Goal: Task Accomplishment & Management: Use online tool/utility

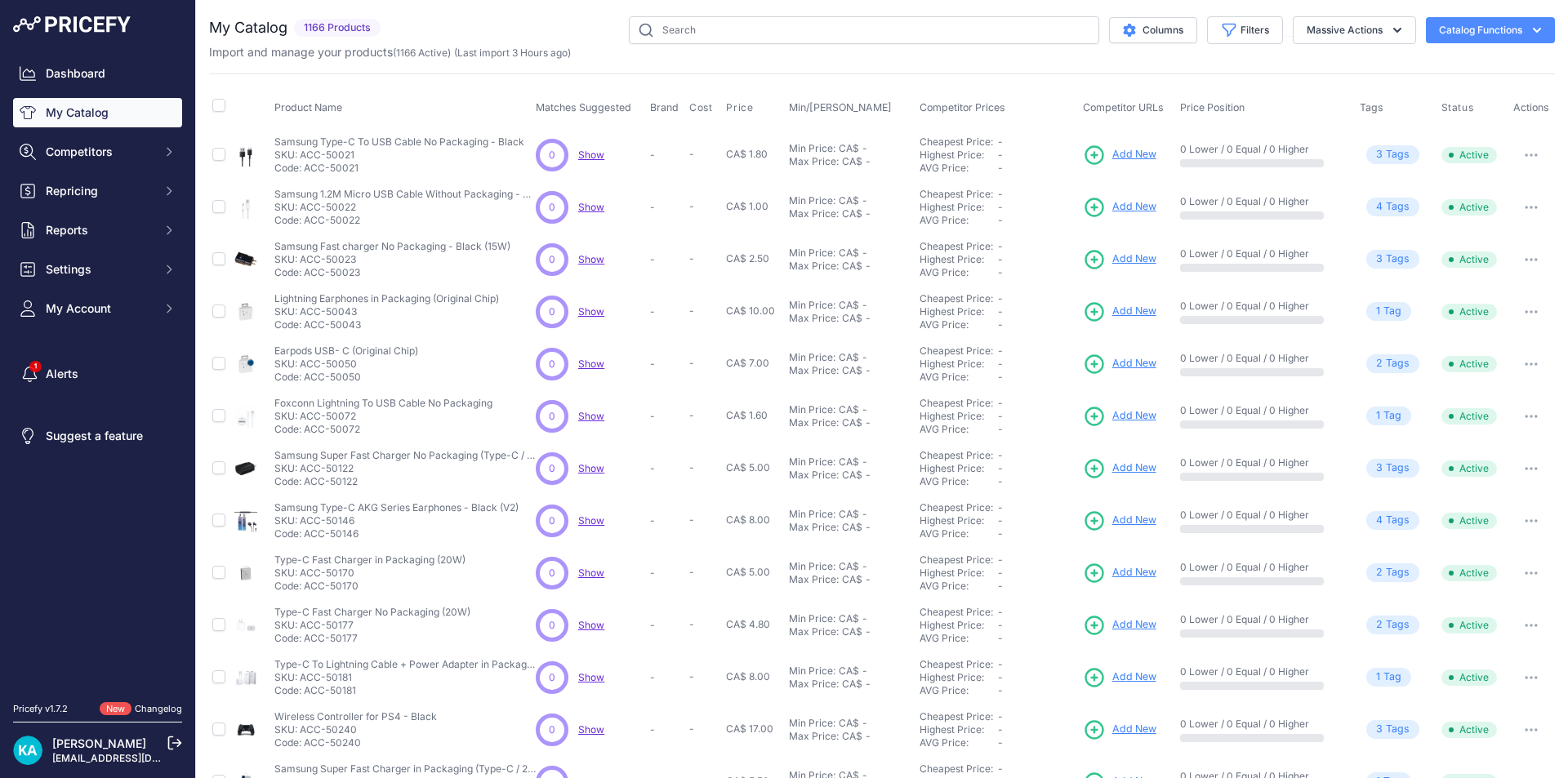
click at [842, 26] on input "text" at bounding box center [864, 30] width 470 height 28
type input "sp-"
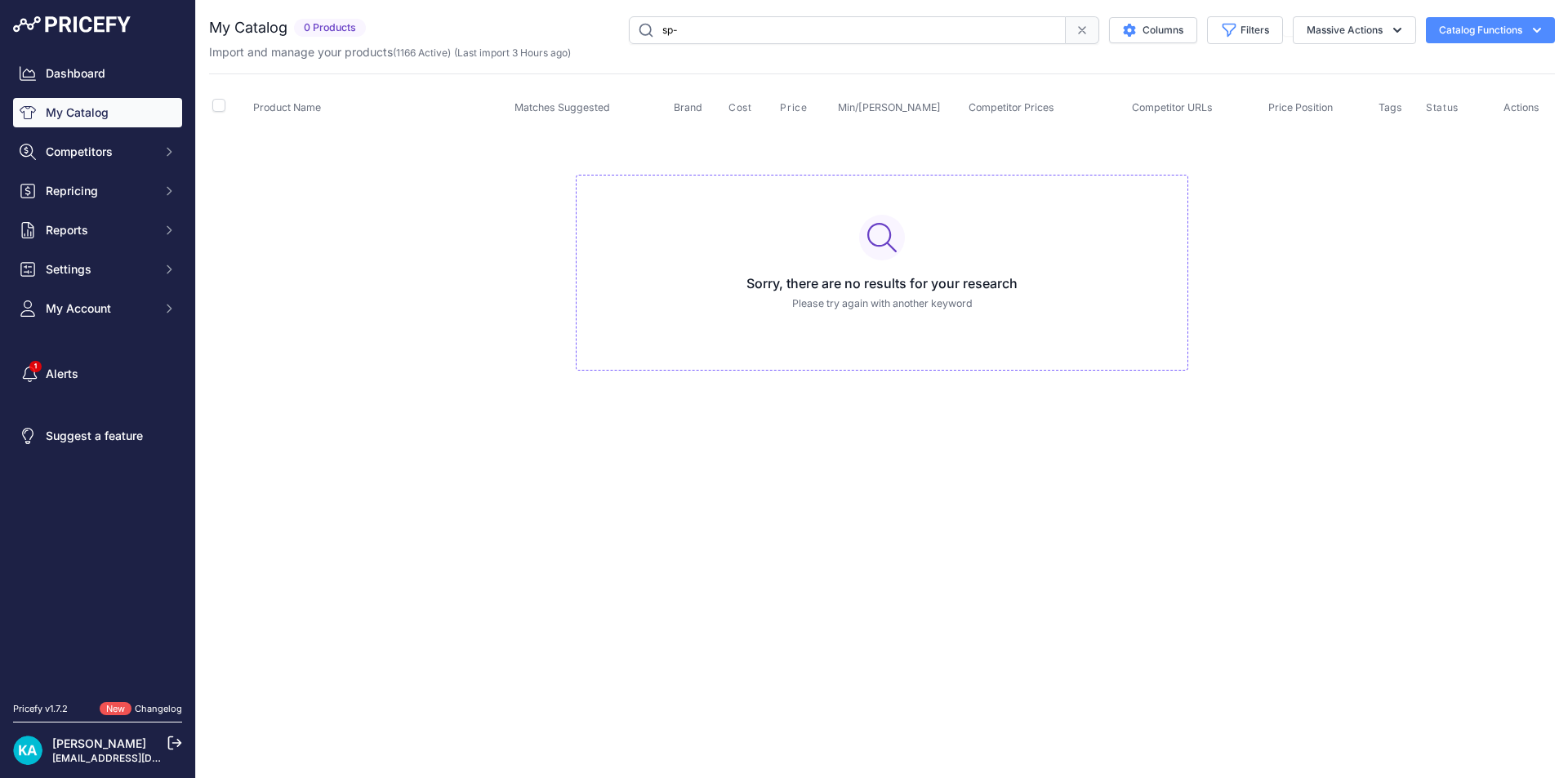
drag, startPoint x: 720, startPoint y: 32, endPoint x: 644, endPoint y: 32, distance: 76.0
click at [644, 32] on input "sp-" at bounding box center [847, 30] width 437 height 28
type input "back camera"
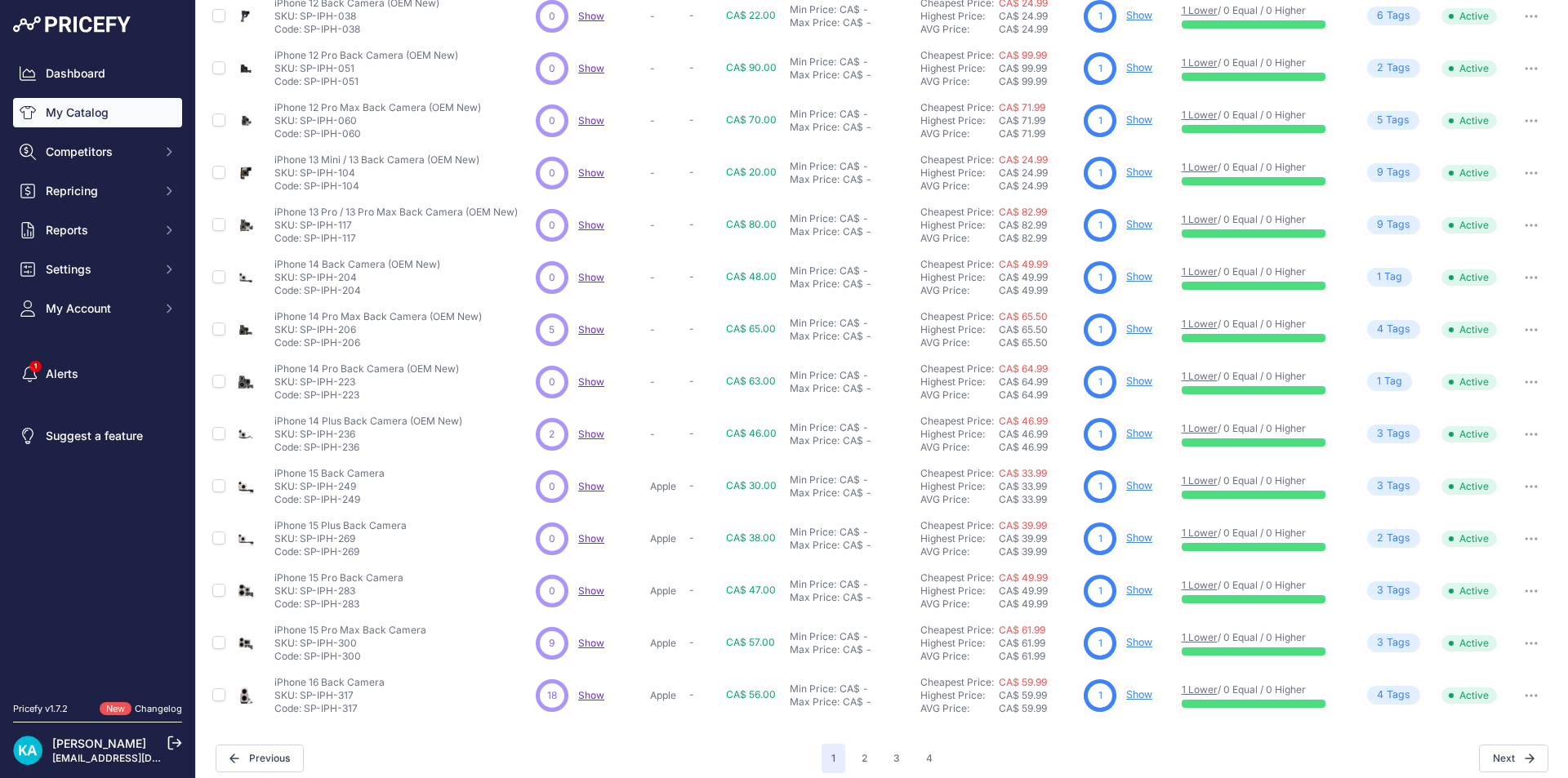
scroll to position [202, 0]
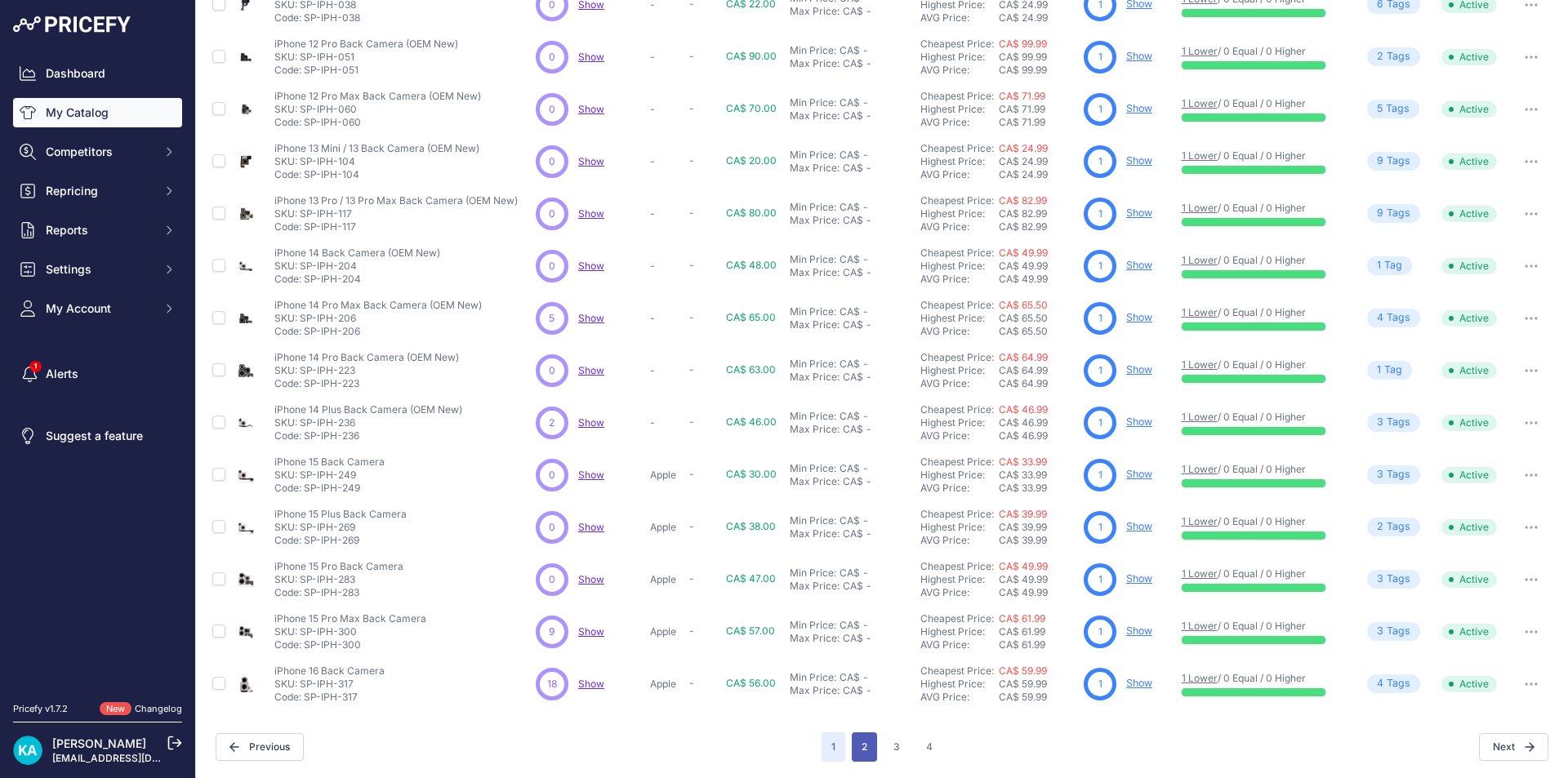
click at [860, 752] on button "2" at bounding box center [865, 747] width 25 height 29
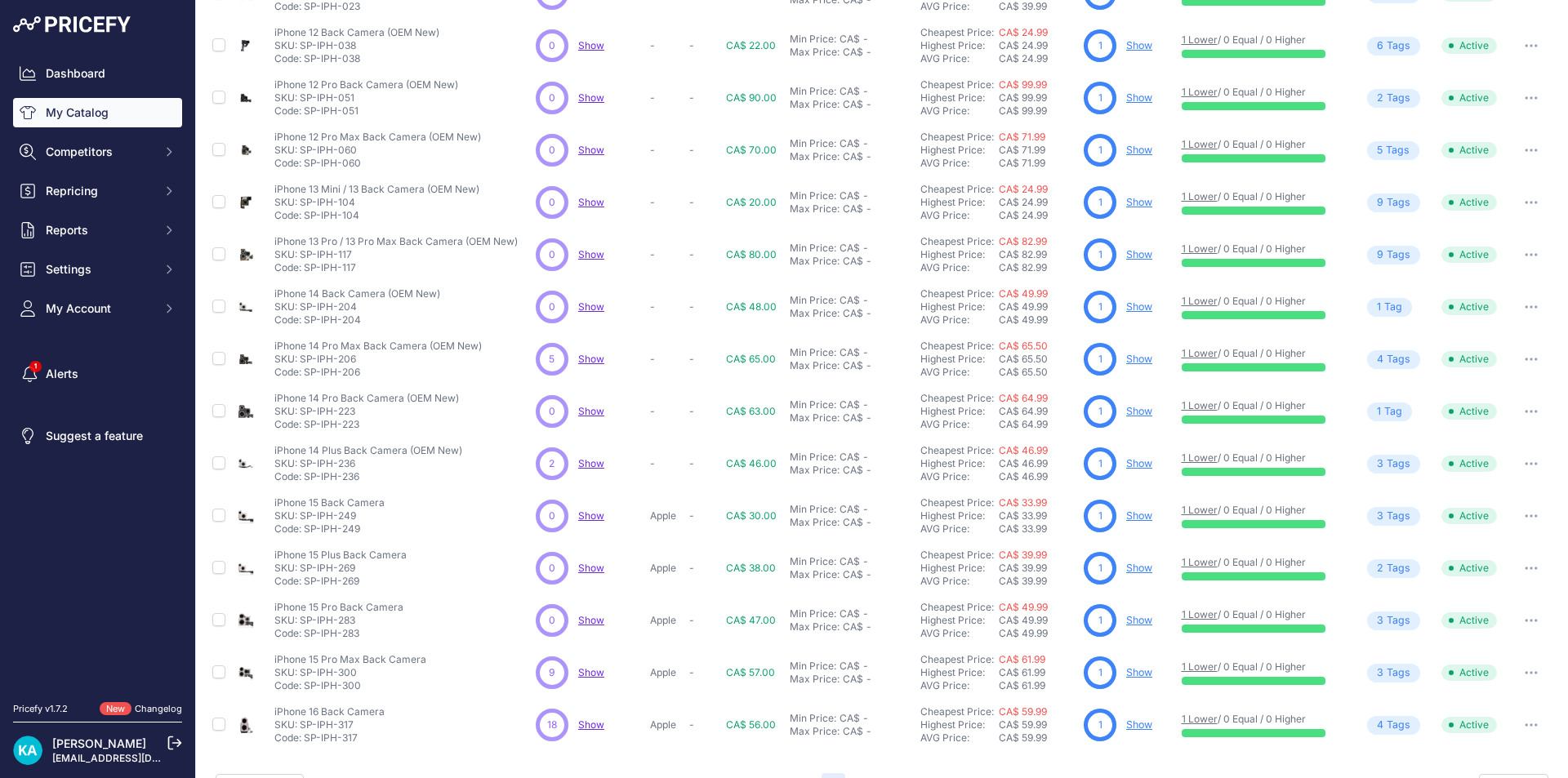
scroll to position [243, 0]
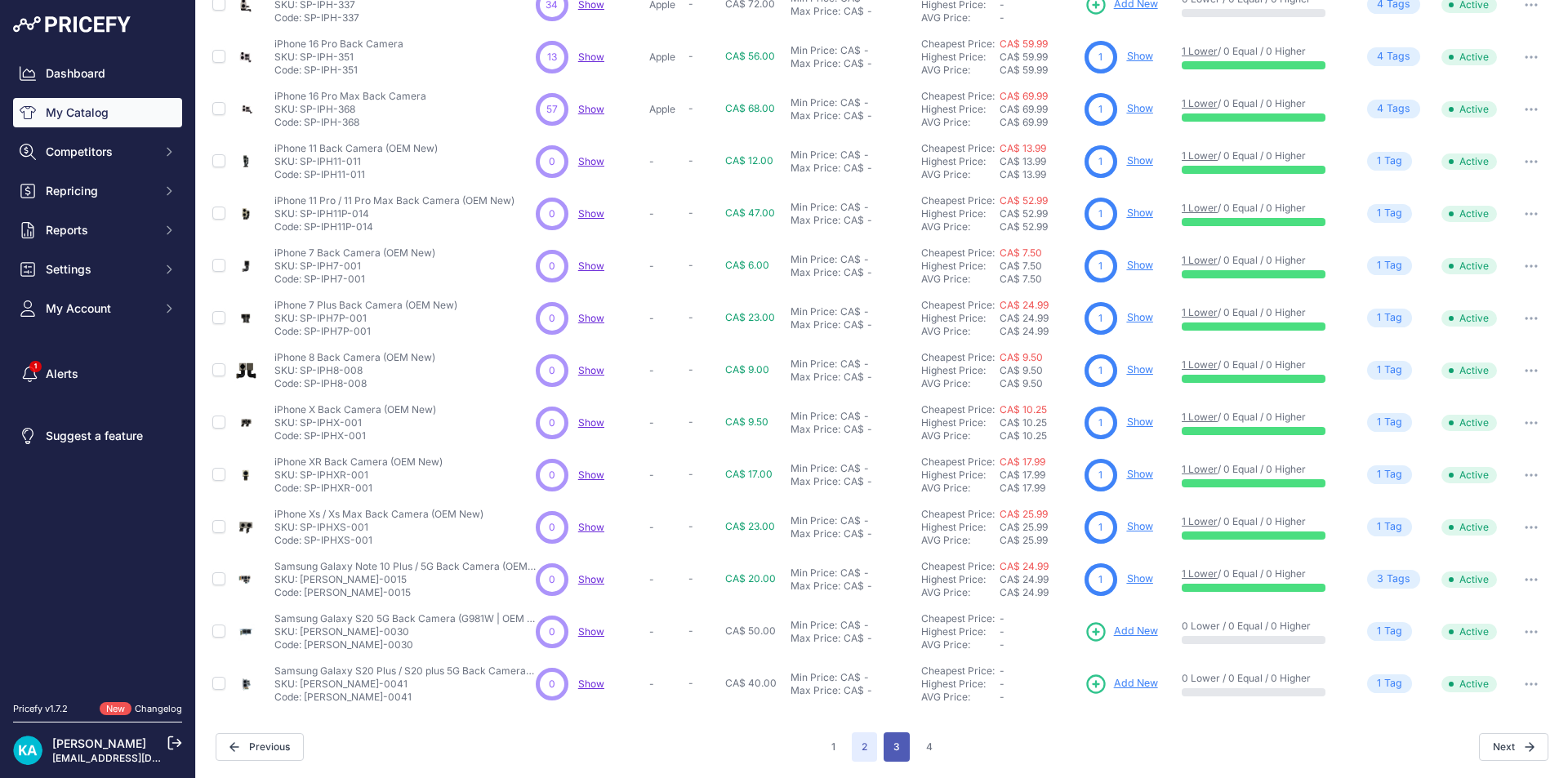
scroll to position [202, 0]
click at [891, 756] on button "3" at bounding box center [896, 748] width 26 height 29
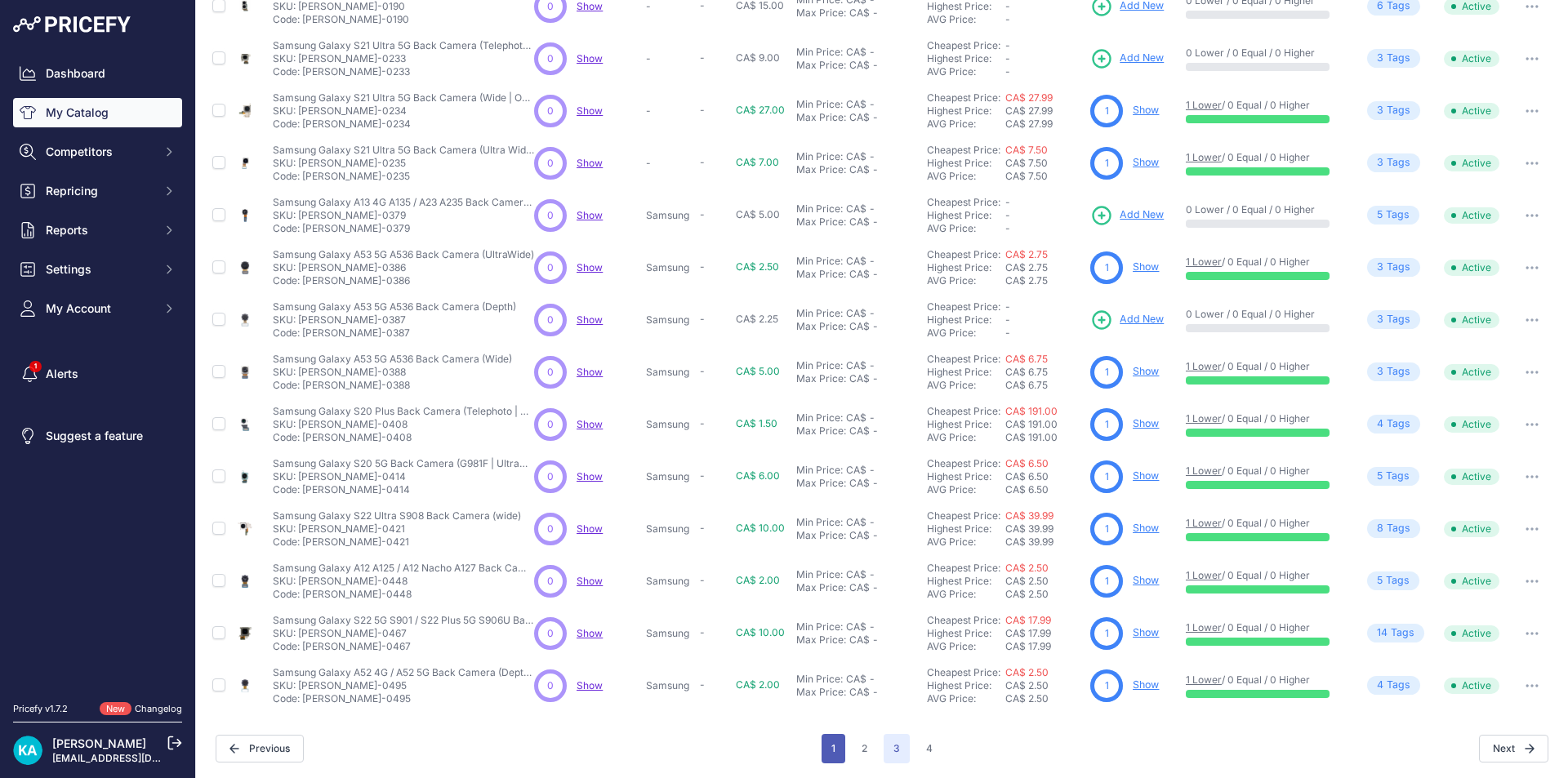
click at [831, 752] on button "1" at bounding box center [834, 749] width 23 height 29
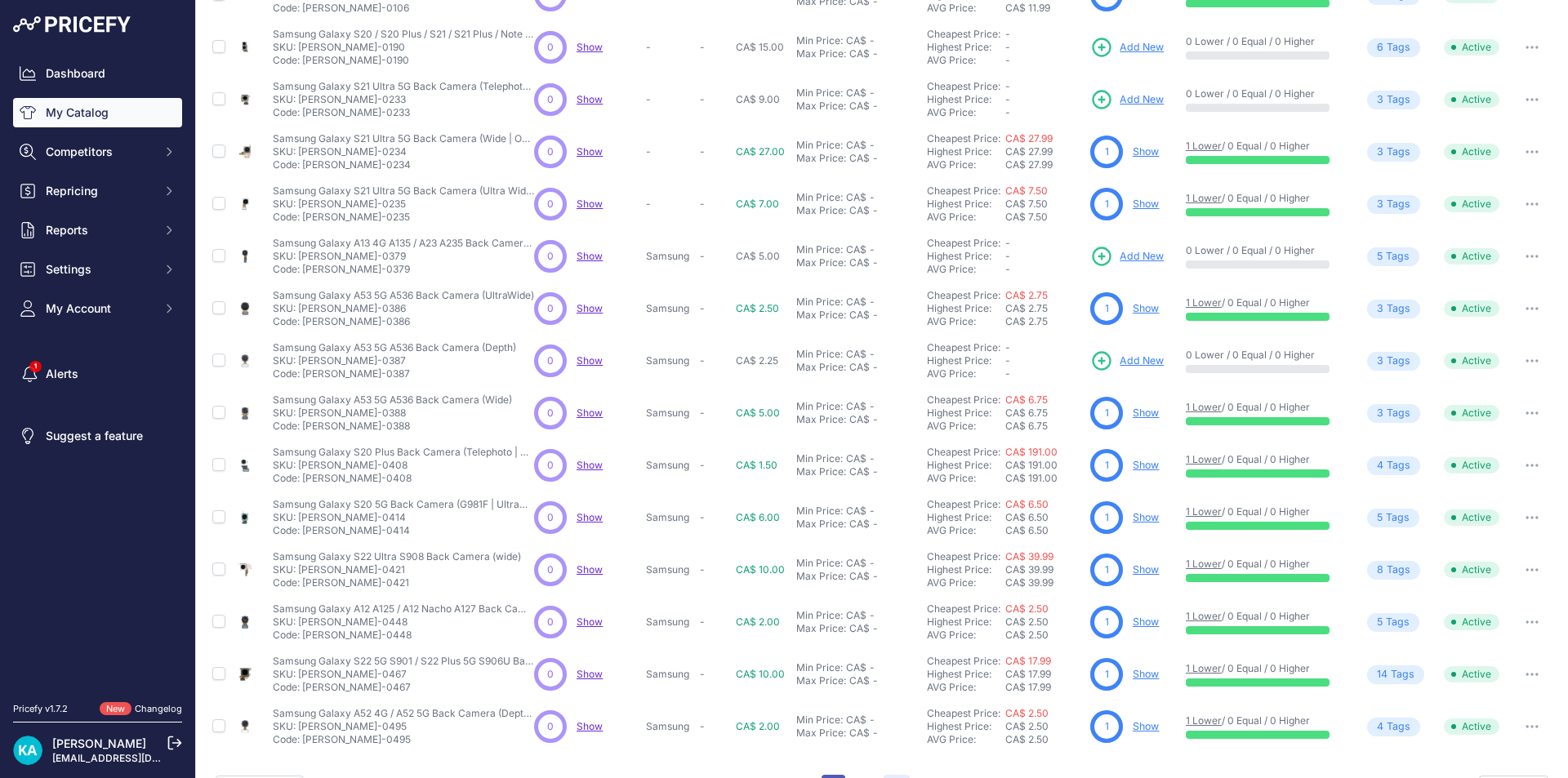
scroll to position [242, 0]
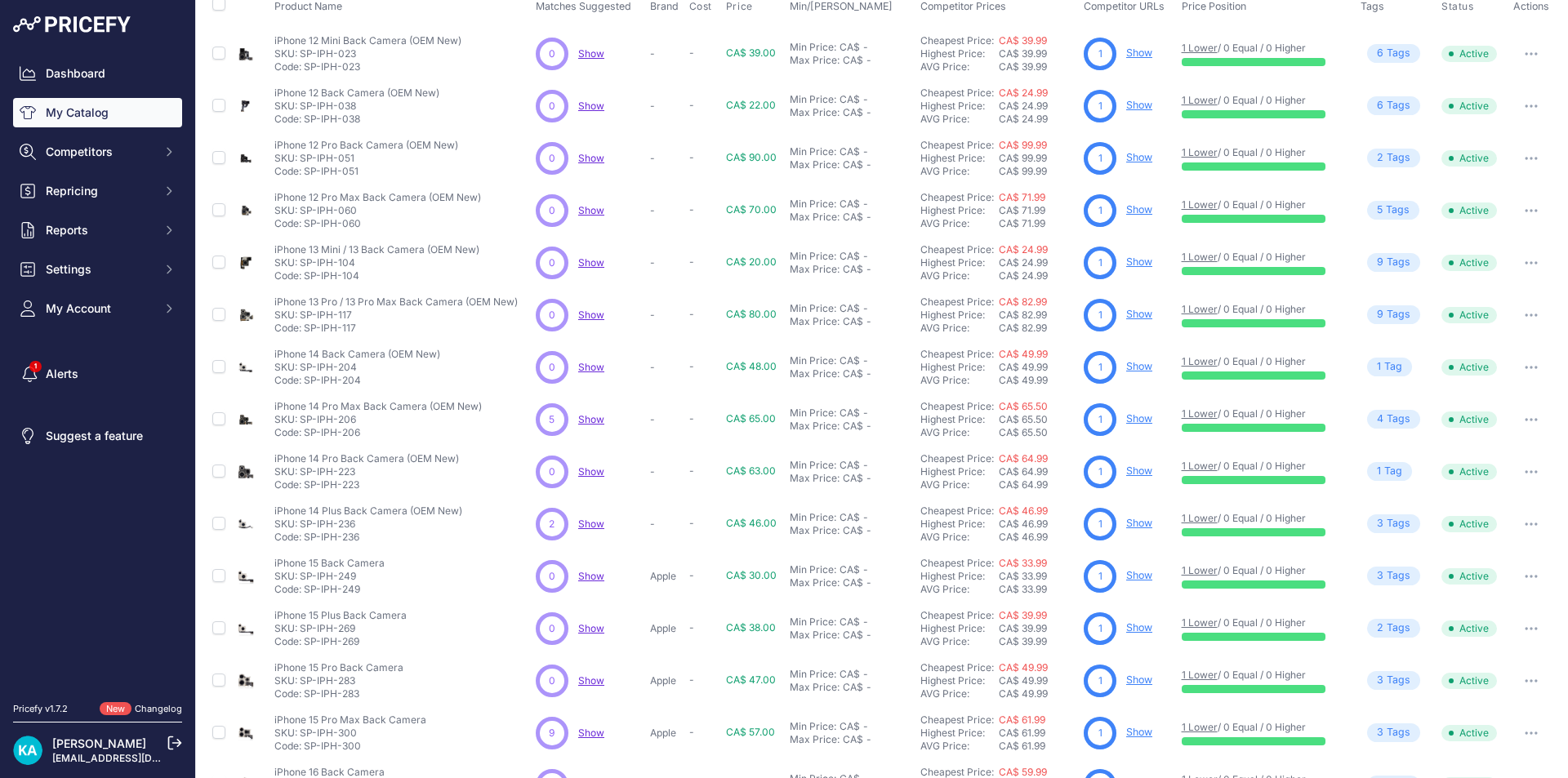
scroll to position [202, 0]
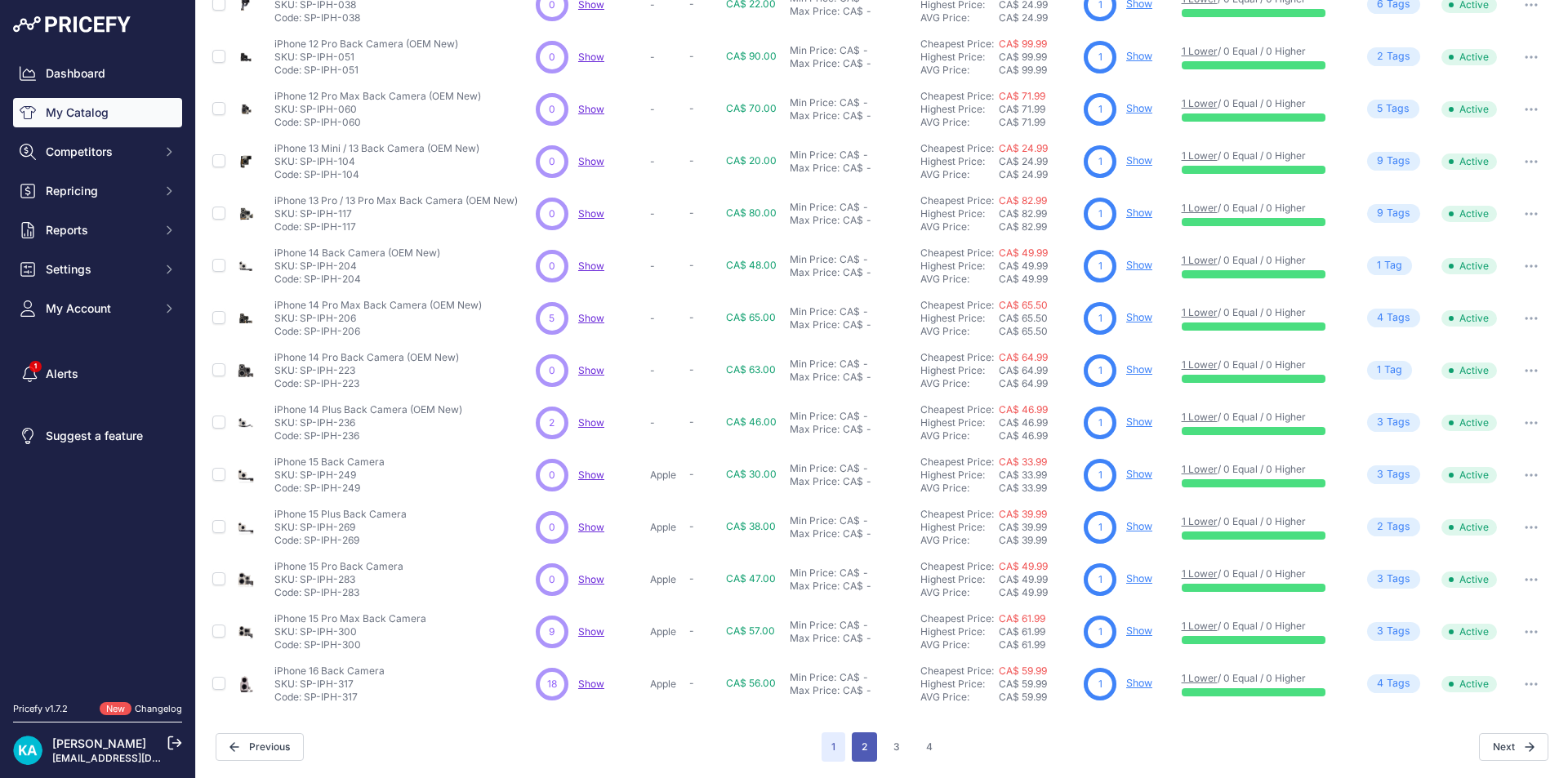
click at [857, 755] on button "2" at bounding box center [865, 747] width 25 height 29
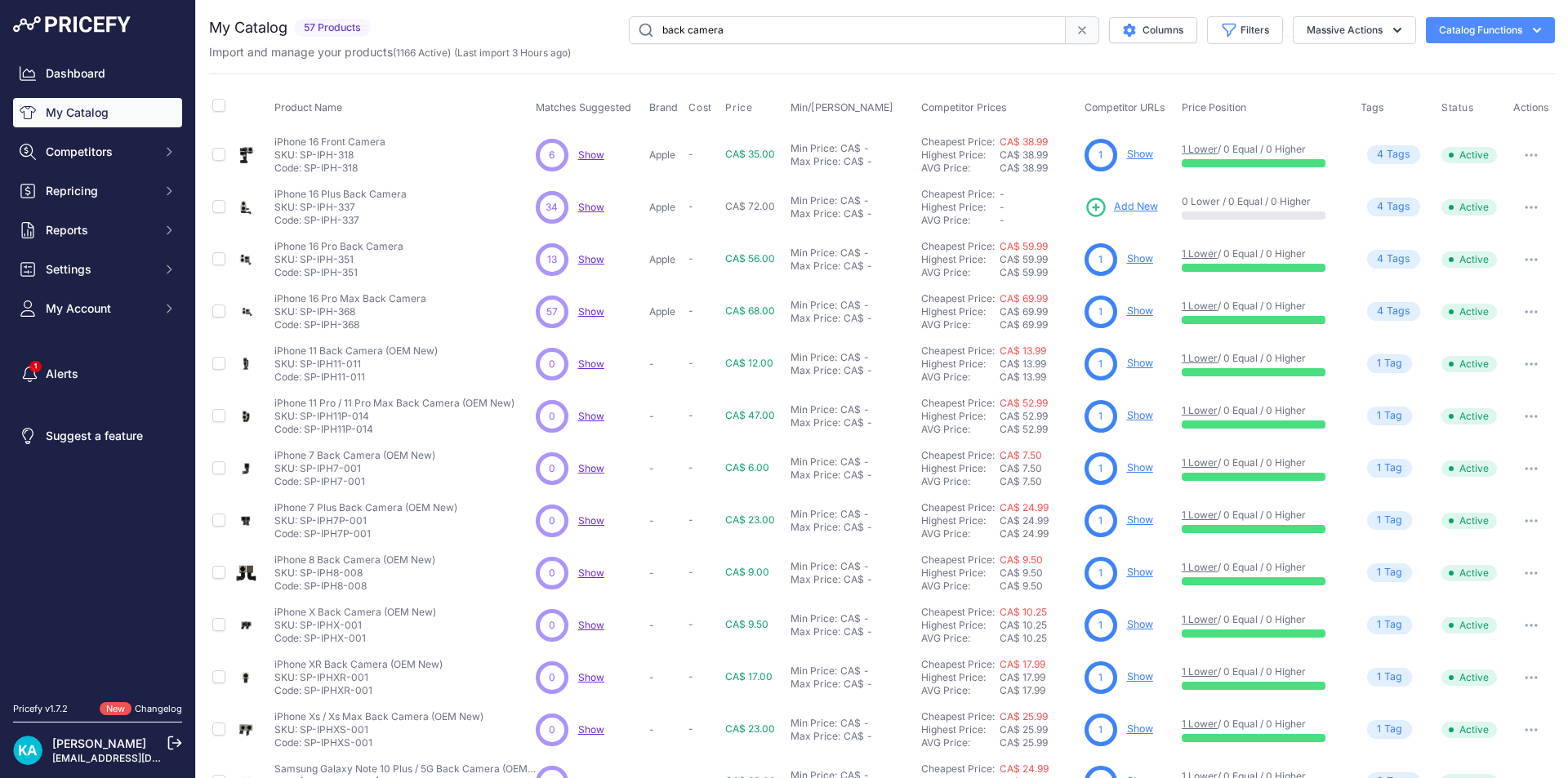
click at [1121, 202] on span "Add New" at bounding box center [1135, 207] width 44 height 16
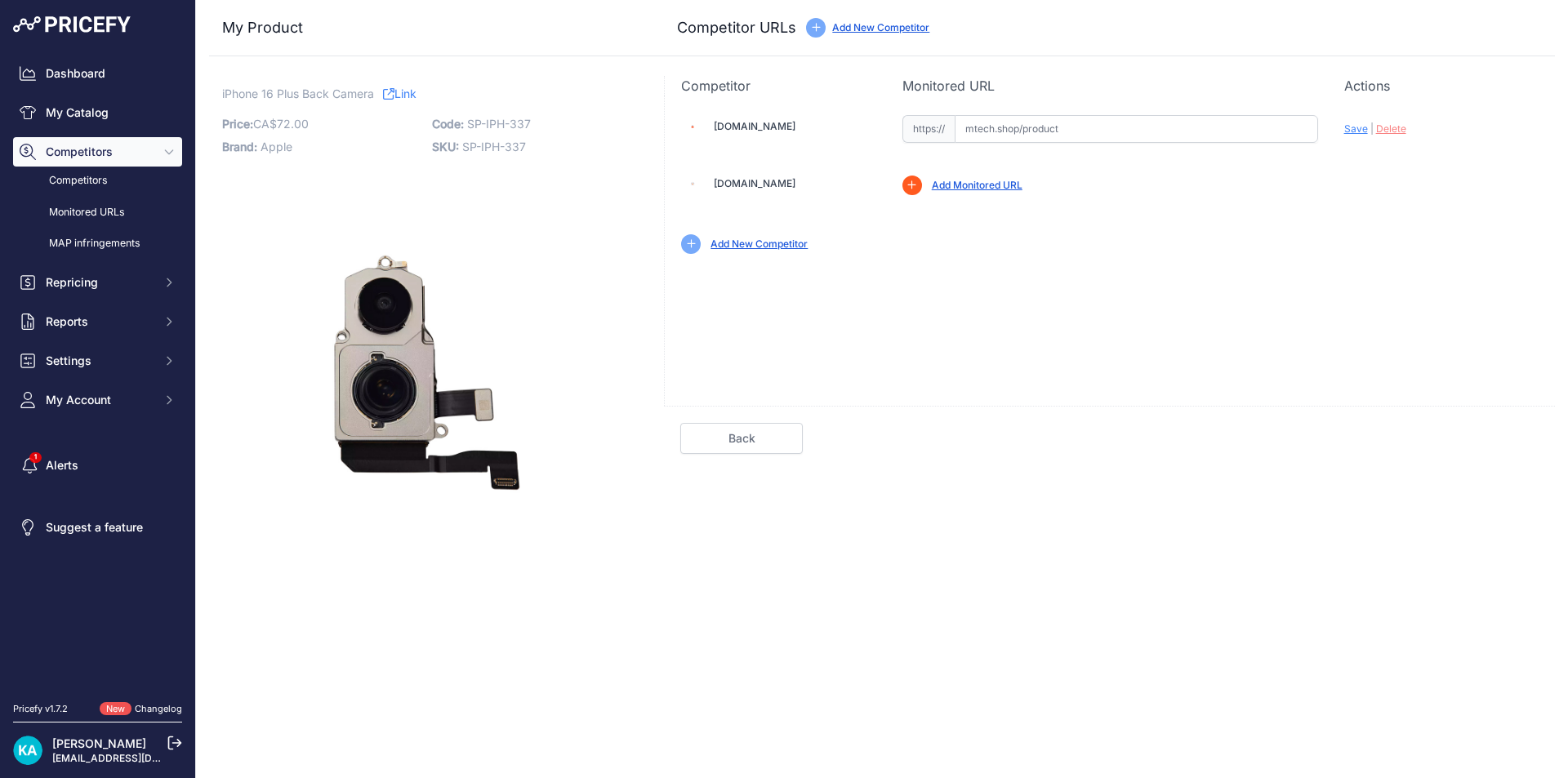
click at [971, 130] on input "text" at bounding box center [1137, 129] width 363 height 28
paste input "https://mtech.shop/shop/back-camera-compatible-for-iphone-16-plus-premium/"
drag, startPoint x: 1242, startPoint y: 278, endPoint x: 1259, endPoint y: 253, distance: 30.2
click at [1252, 260] on div "Mtech.shop Valid Invalid Save | Delete" at bounding box center [1108, 250] width 891 height 310
click at [1349, 130] on span "Save" at bounding box center [1356, 128] width 23 height 13
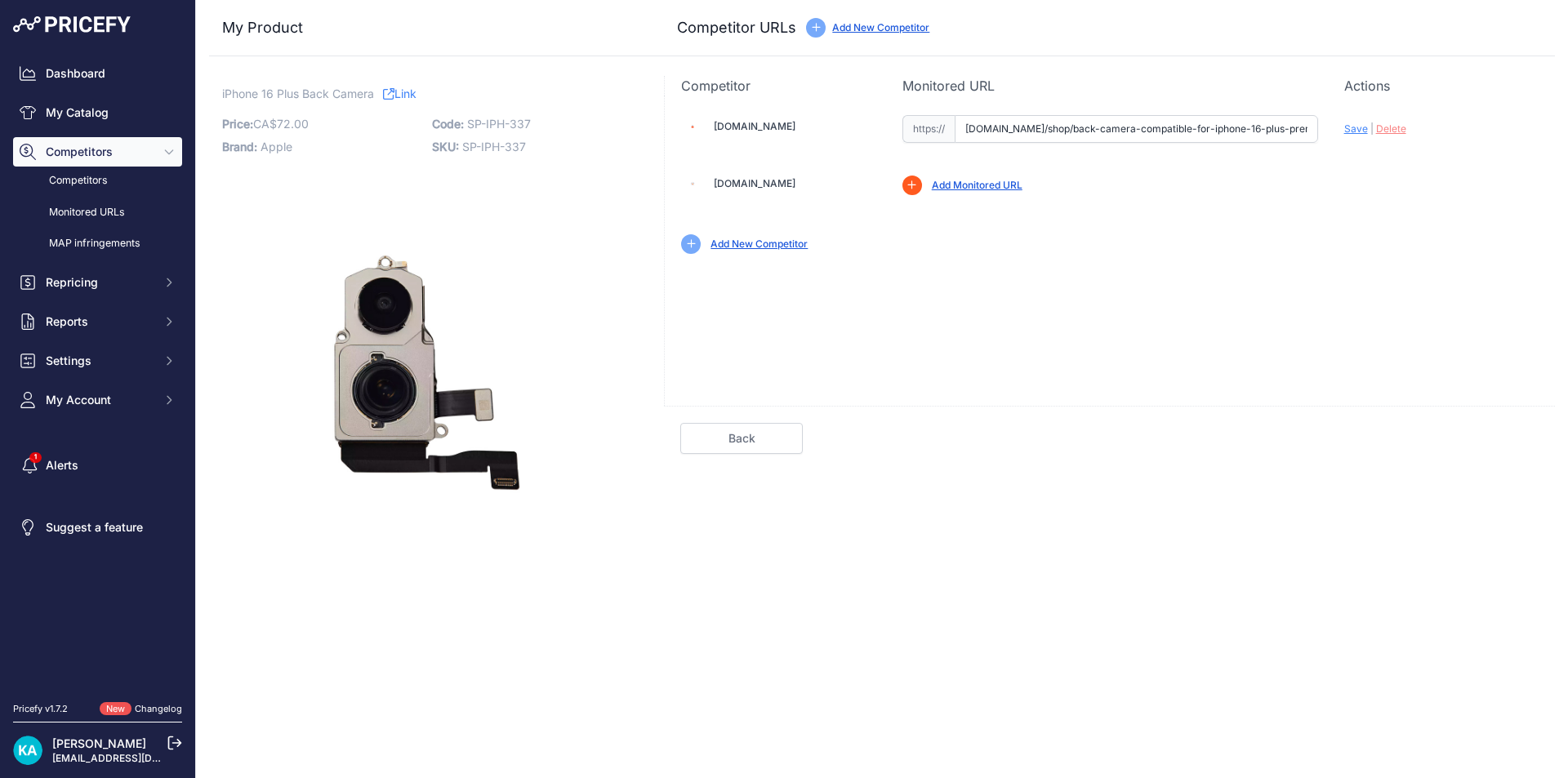
type input "https://mtech.shop/shop/back-camera-compatible-for-iphone-16-plus-premium/?prir…"
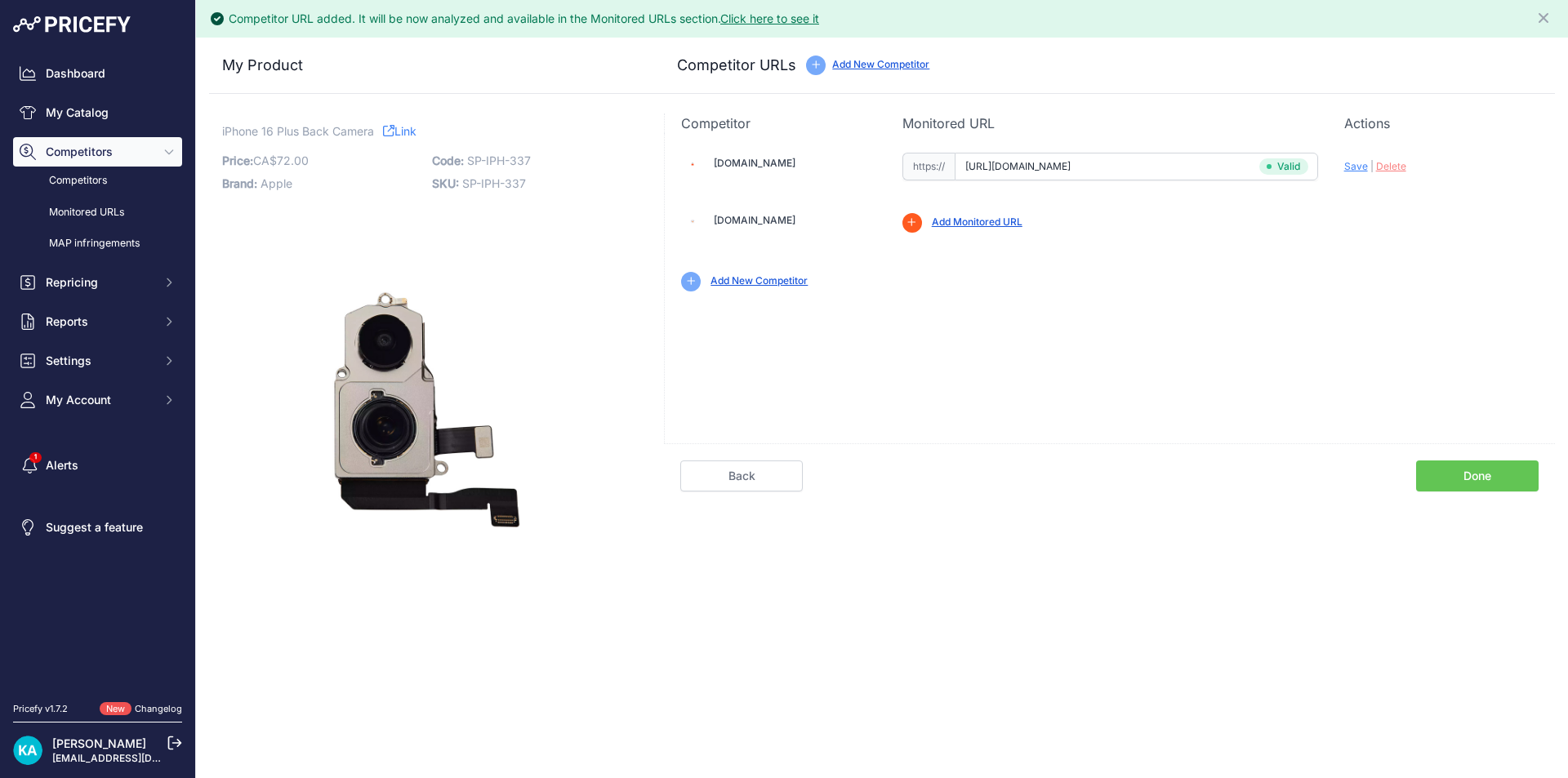
click at [1474, 483] on link "Done" at bounding box center [1477, 476] width 122 height 31
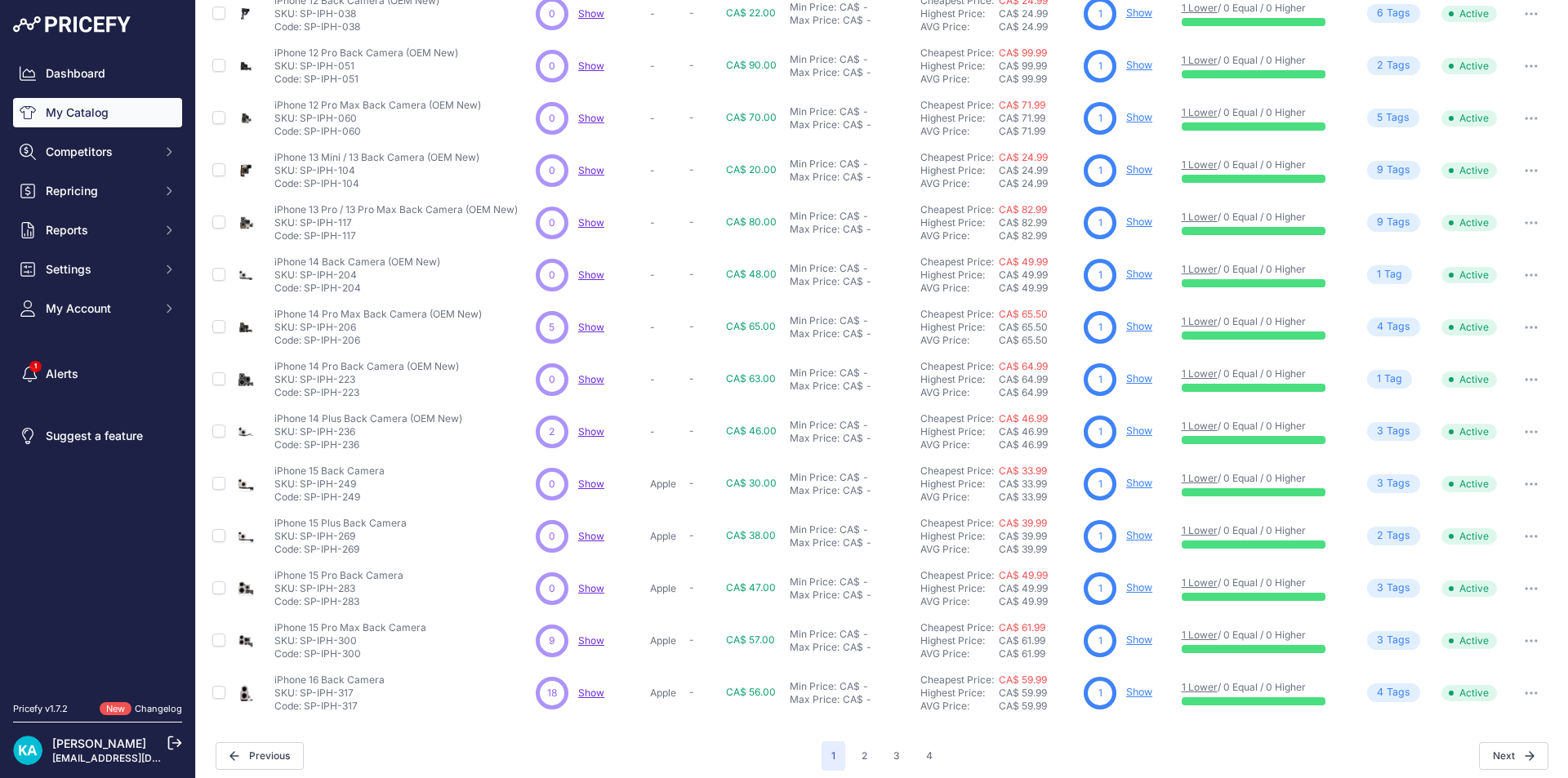
scroll to position [202, 0]
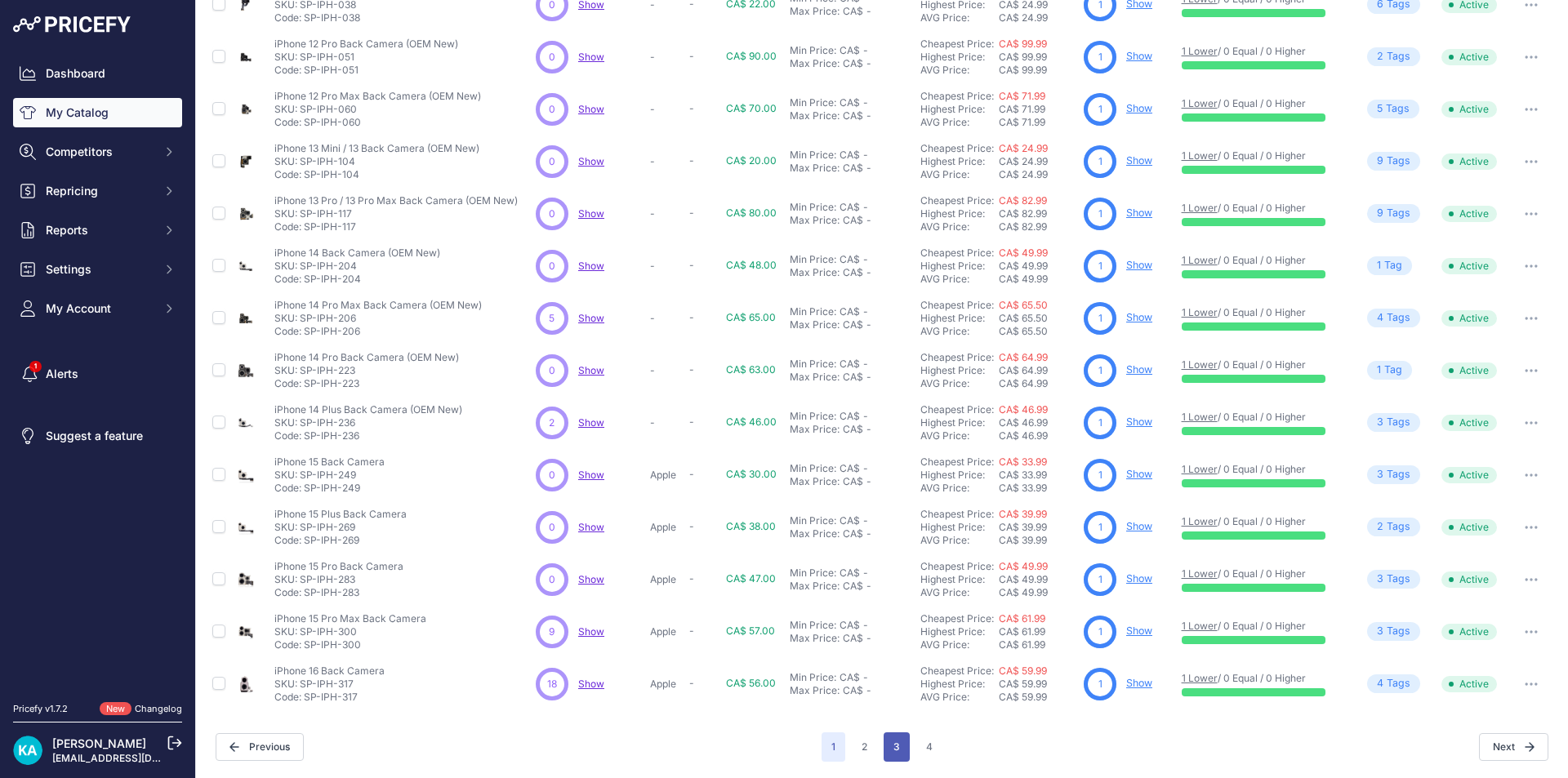
click at [894, 758] on button "3" at bounding box center [896, 747] width 26 height 29
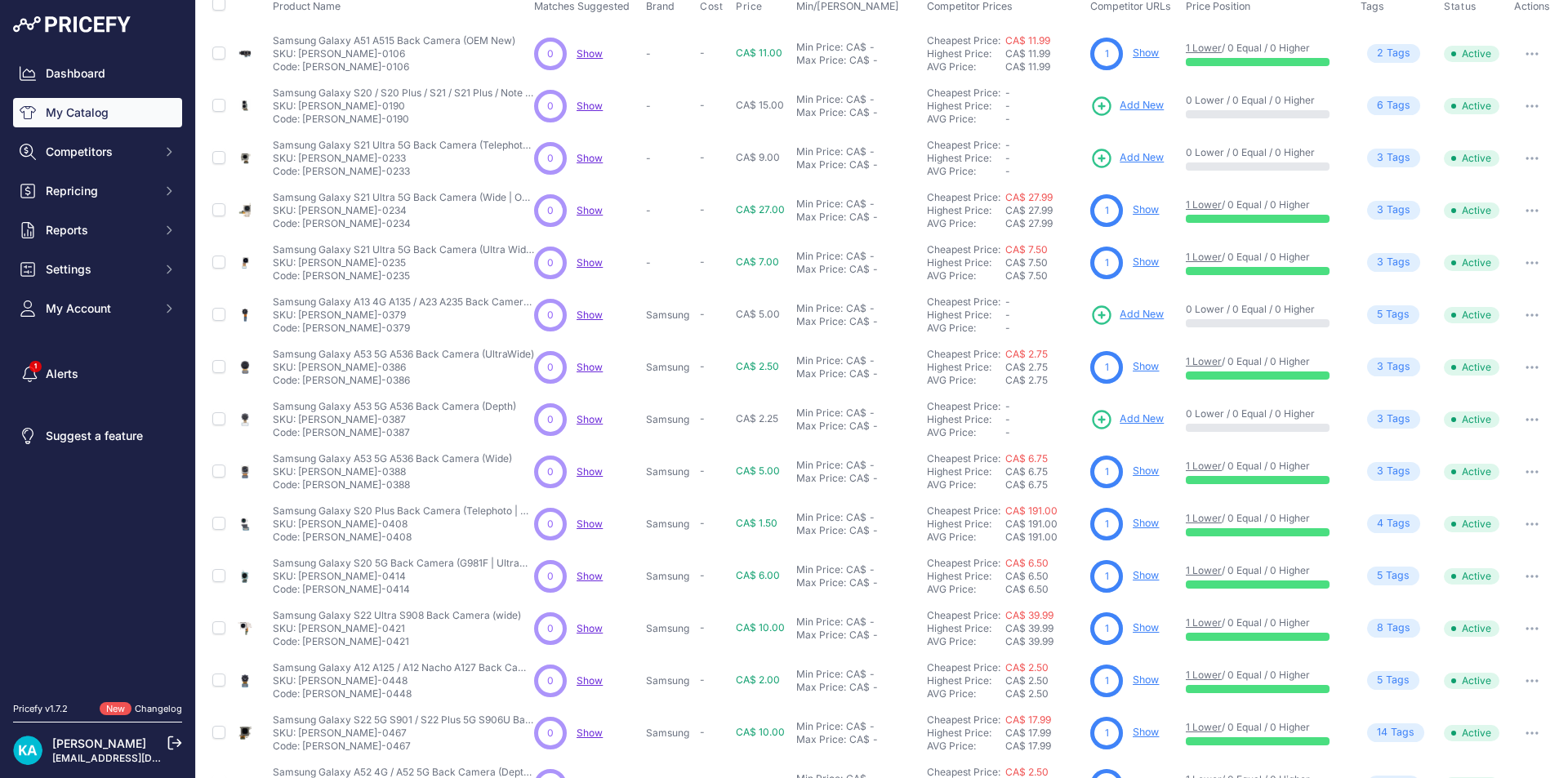
scroll to position [202, 0]
